Goal: Information Seeking & Learning: Check status

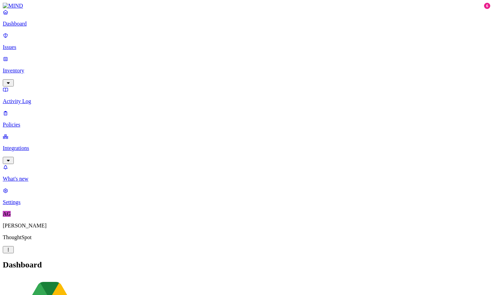
click at [38, 98] on p "Activity Log" at bounding box center [247, 101] width 488 height 6
click at [64, 277] on input "text" at bounding box center [33, 280] width 61 height 7
paste input "[PERSON_NAME][EMAIL_ADDRESS][PERSON_NAME][DOMAIN_NAME]"
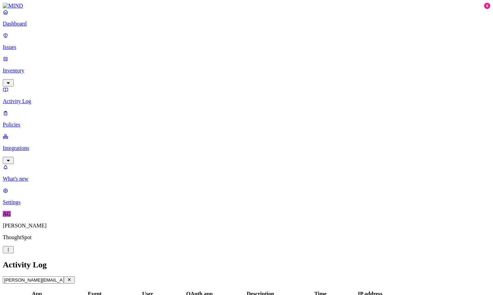
scroll to position [0, 18]
type input "[PERSON_NAME][EMAIL_ADDRESS][PERSON_NAME][DOMAIN_NAME]"
click at [59, 56] on link "Inventory" at bounding box center [247, 71] width 488 height 30
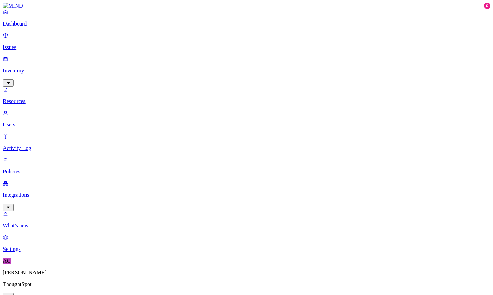
click at [34, 122] on p "Users" at bounding box center [247, 125] width 488 height 6
paste input "[PERSON_NAME][EMAIL_ADDRESS][PERSON_NAME][DOMAIN_NAME]"
type input "[PERSON_NAME][EMAIL_ADDRESS][PERSON_NAME][DOMAIN_NAME]"
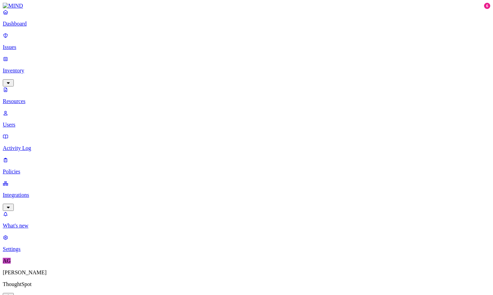
scroll to position [0, 0]
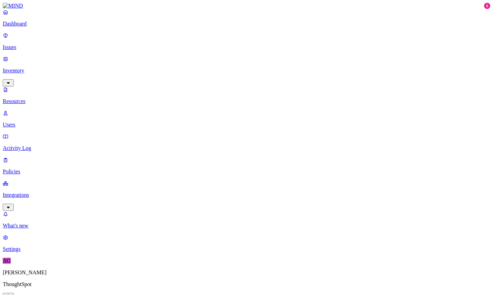
click at [26, 145] on p "Activity Log" at bounding box center [247, 148] width 488 height 6
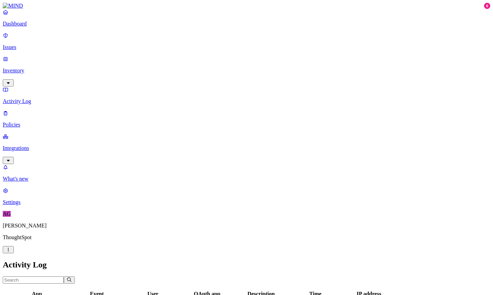
click at [64, 277] on input "text" at bounding box center [33, 280] width 61 height 7
paste input "[PERSON_NAME][EMAIL_ADDRESS][PERSON_NAME][DOMAIN_NAME]"
type input "[PERSON_NAME][EMAIL_ADDRESS][PERSON_NAME][DOMAIN_NAME]"
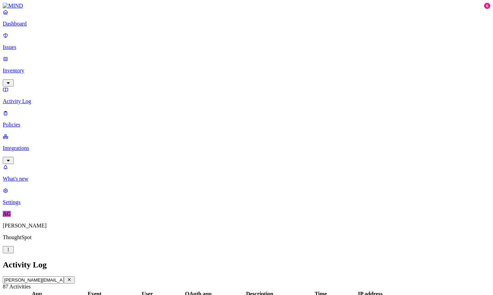
scroll to position [186, 0]
click at [45, 68] on p "Inventory" at bounding box center [247, 71] width 488 height 6
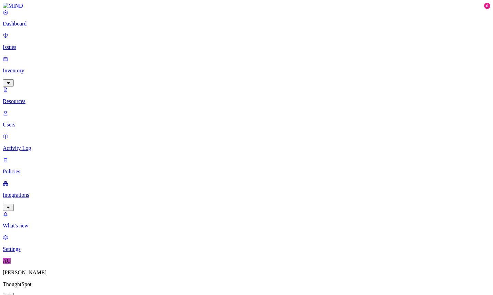
click at [38, 122] on p "Users" at bounding box center [247, 125] width 488 height 6
paste input "2ad9b430b465496a94afe7d1fa1dffbb"
type input "2ad9b430b465496a94afe7d1fa1dffbb"
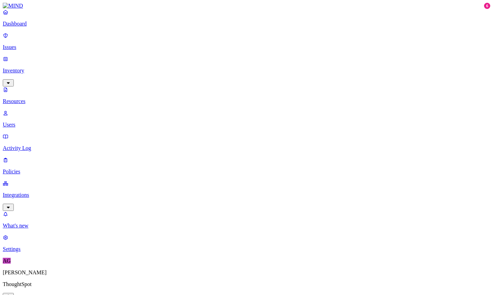
scroll to position [0, 0]
paste input "[PERSON_NAME][EMAIL_ADDRESS][PERSON_NAME][DOMAIN_NAME]"
type input "[PERSON_NAME][EMAIL_ADDRESS][PERSON_NAME][DOMAIN_NAME]"
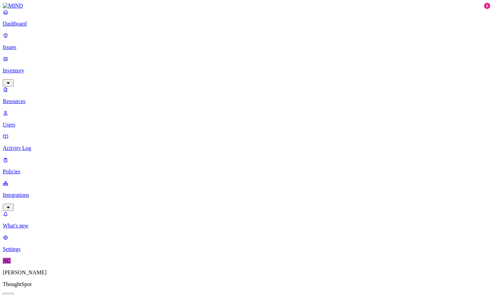
scroll to position [0, 0]
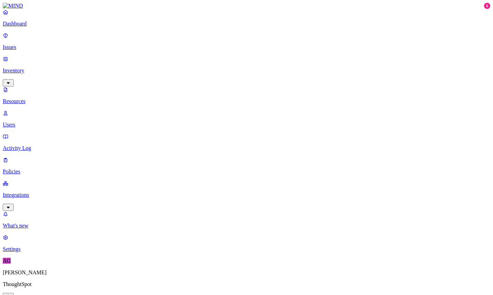
click at [42, 27] on p "Dashboard" at bounding box center [247, 24] width 488 height 6
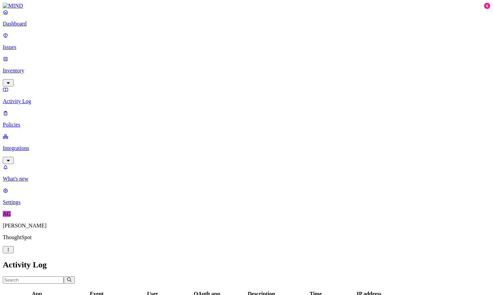
click at [64, 277] on input "text" at bounding box center [33, 280] width 61 height 7
paste input "Copy of Performance Improvement Plan (PIP) - Apratim for ketan.karkhanis@though…"
click at [64, 277] on input "Copy of Performance Improvement Plan (PIP) - Apratim for ketan.karkhanis@though…" at bounding box center [33, 280] width 61 height 7
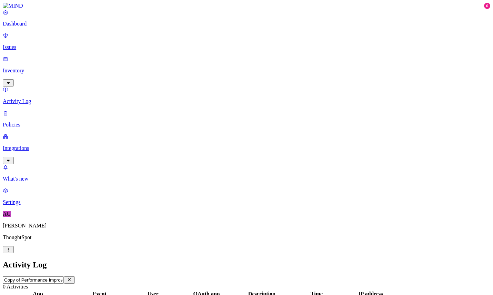
click at [64, 277] on input "Copy of Performance Improvement Plan (PIP) - Apratim for ketan.karkhanis@though…" at bounding box center [33, 280] width 61 height 7
paste input "text"
click at [315, 260] on h2 "Activity Log" at bounding box center [247, 264] width 488 height 9
click at [64, 277] on input "Copy of Performance Improvement Plan (PIP)" at bounding box center [33, 280] width 61 height 7
paste input "Dev Liveboard Imports"
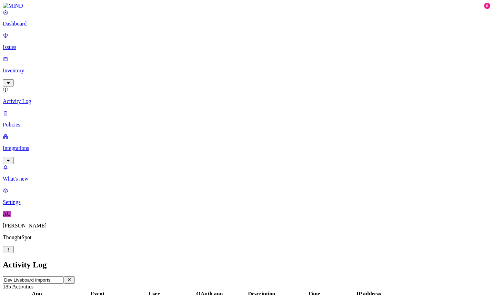
click at [64, 277] on input "Dev Liveboard Imports" at bounding box center [33, 280] width 61 height 7
paste input "Cadence Objects Comparison"
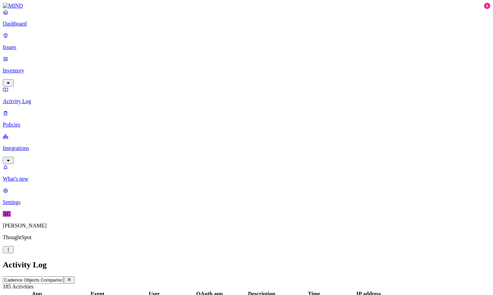
scroll to position [0, 10]
type input "Cadence Objects Comparison"
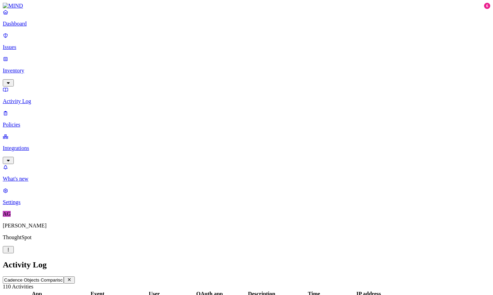
click at [43, 27] on p "Dashboard" at bounding box center [247, 24] width 488 height 6
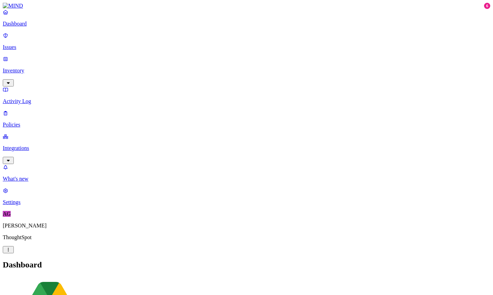
click at [20, 44] on p "Issues" at bounding box center [247, 47] width 488 height 6
